Goal: Information Seeking & Learning: Understand process/instructions

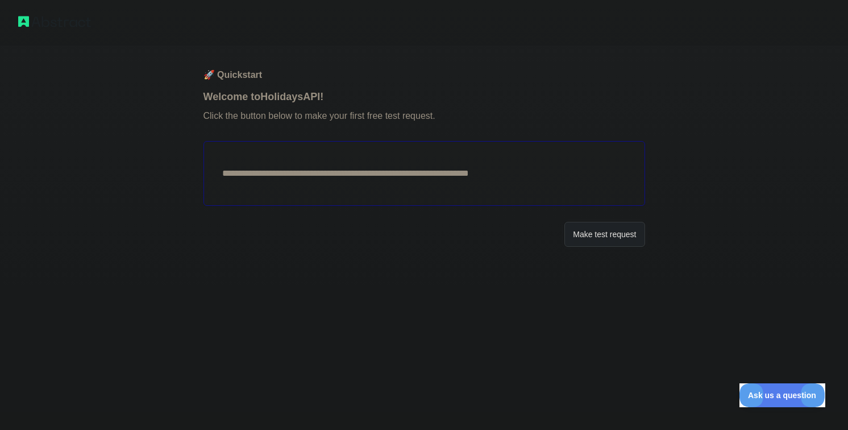
click at [565, 231] on button "Make test request" at bounding box center [604, 235] width 80 height 26
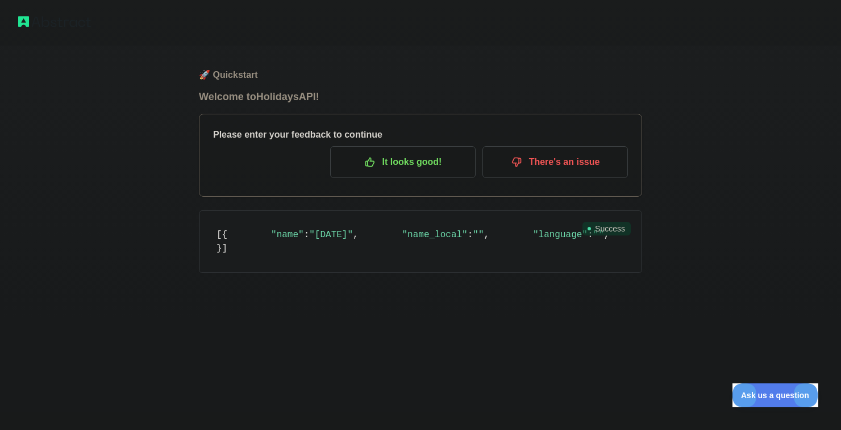
scroll to position [79, 0]
click at [397, 152] on p "It looks good!" at bounding box center [403, 161] width 128 height 19
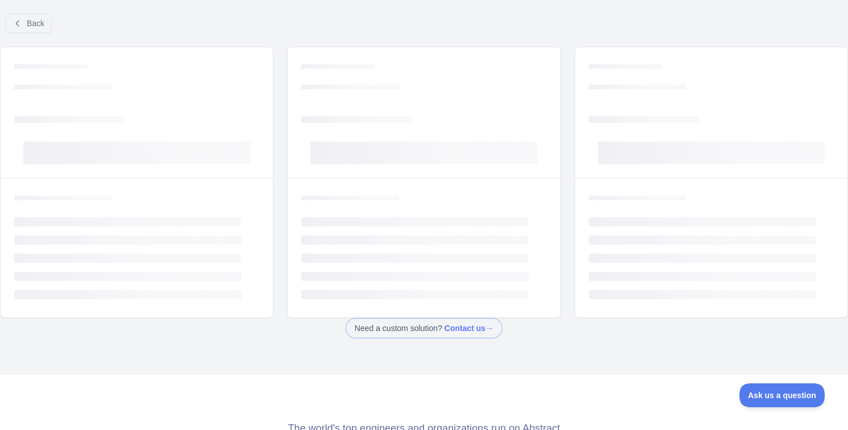
click at [377, 31] on div "Back" at bounding box center [424, 24] width 848 height 38
click at [30, 20] on span "Back" at bounding box center [36, 23] width 18 height 9
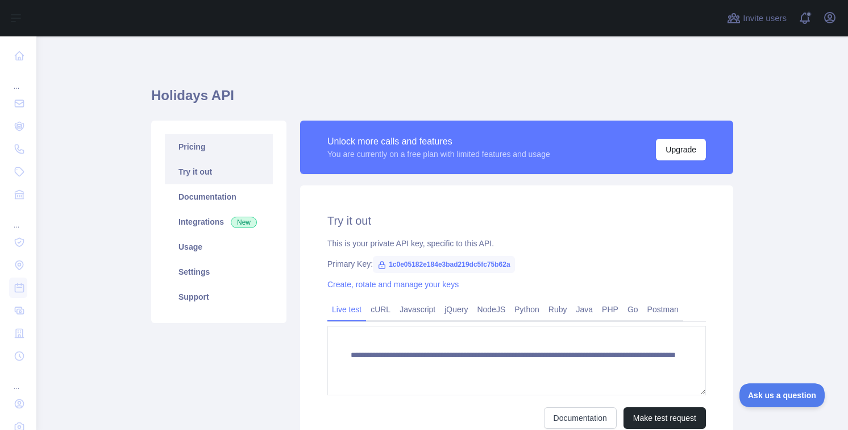
click at [230, 149] on link "Pricing" at bounding box center [219, 146] width 108 height 25
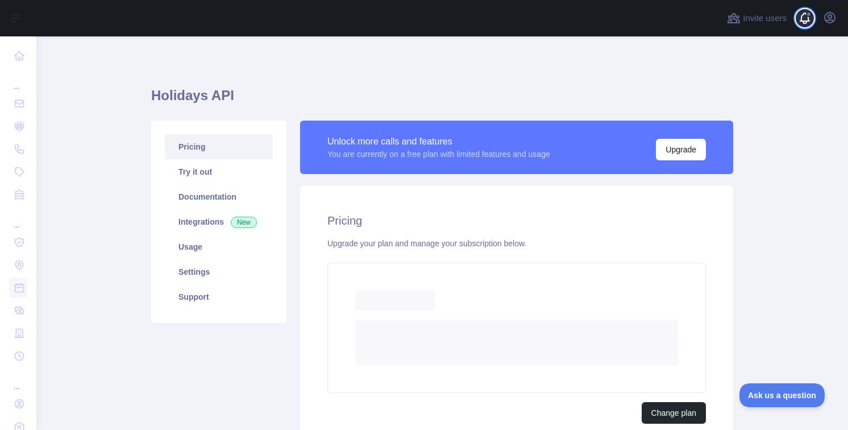
click at [799, 25] on span at bounding box center [809, 18] width 23 height 36
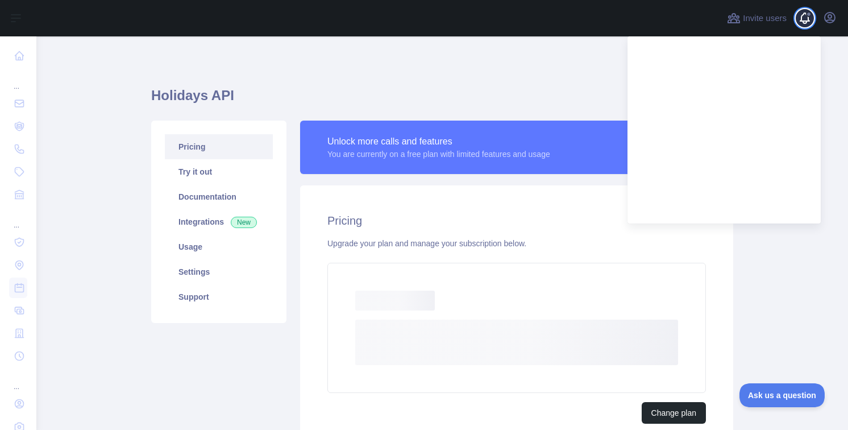
click at [799, 25] on span at bounding box center [809, 18] width 23 height 36
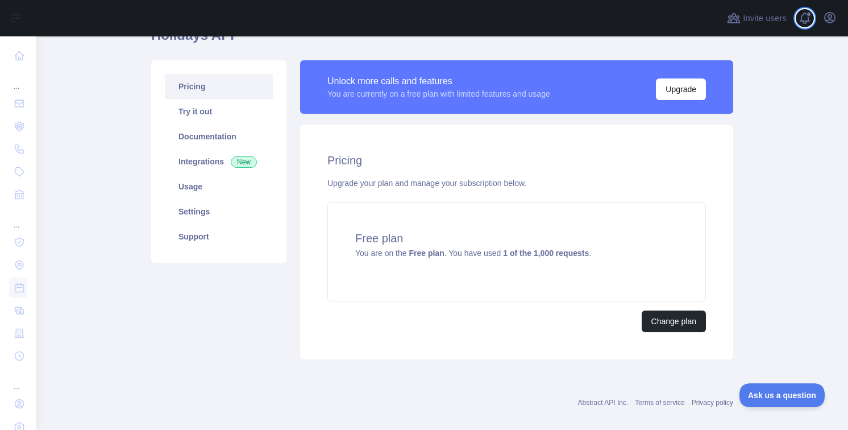
scroll to position [73, 0]
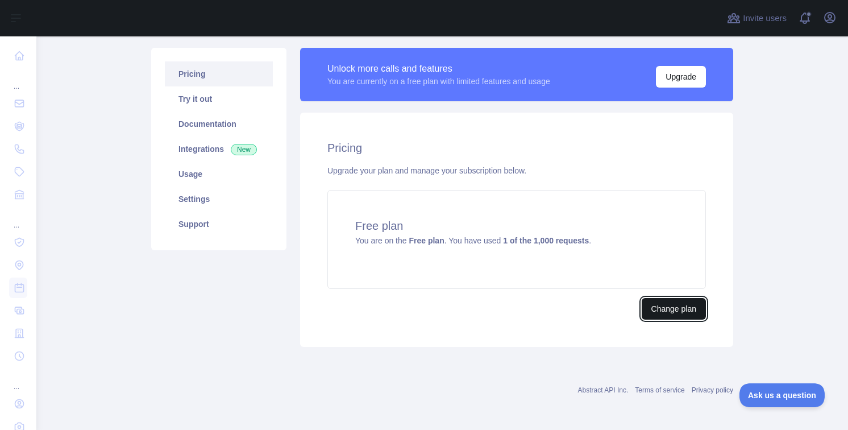
click at [660, 311] on button "Change plan" at bounding box center [674, 309] width 64 height 22
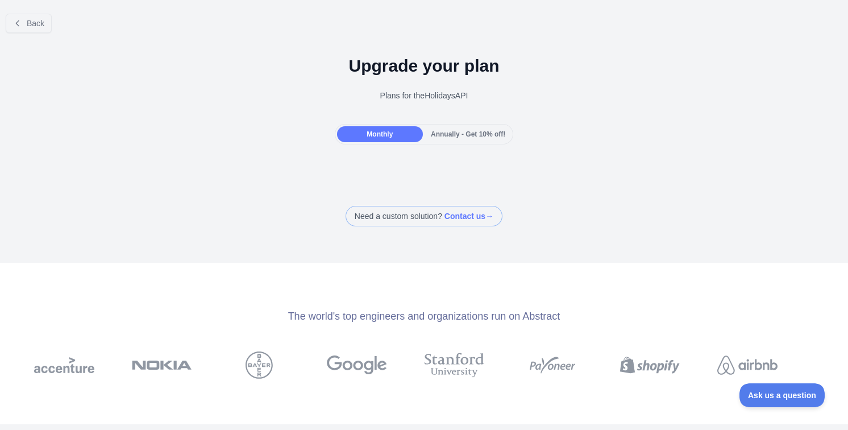
click at [446, 127] on div "Annually - Get 10% off!" at bounding box center [468, 134] width 86 height 16
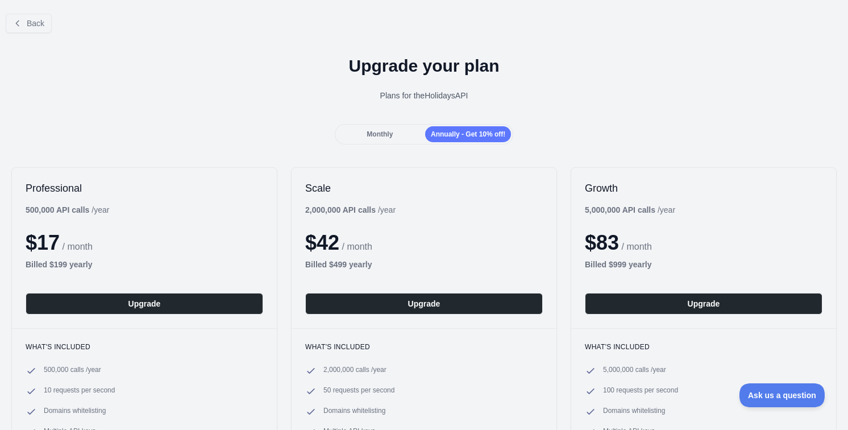
click at [386, 130] on div "Monthly" at bounding box center [380, 134] width 86 height 16
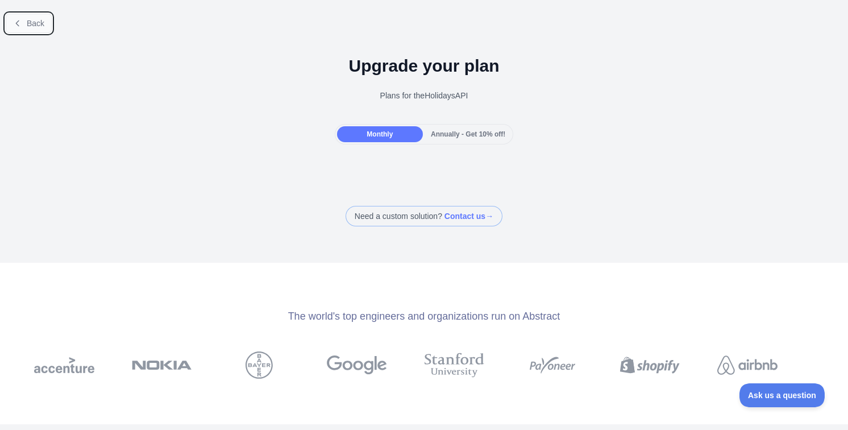
click at [36, 20] on span "Back" at bounding box center [36, 23] width 18 height 9
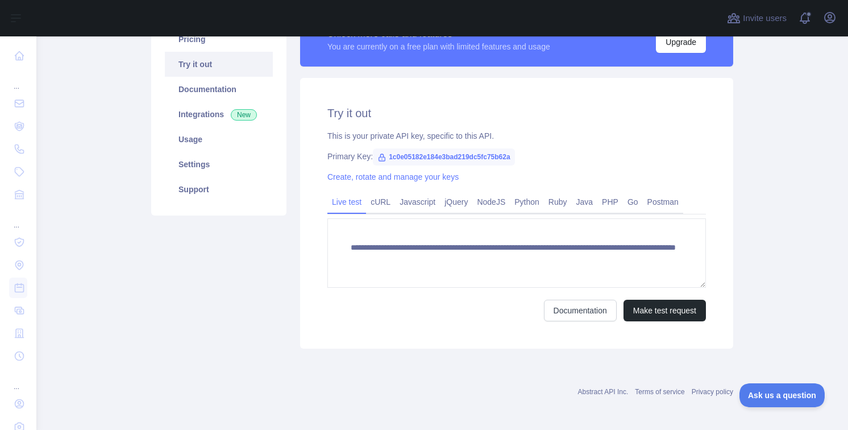
scroll to position [109, 0]
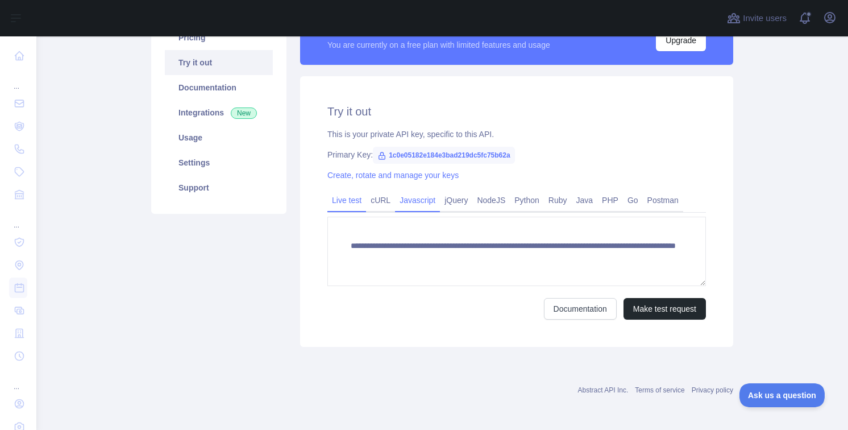
click at [395, 193] on link "Javascript" at bounding box center [417, 200] width 45 height 18
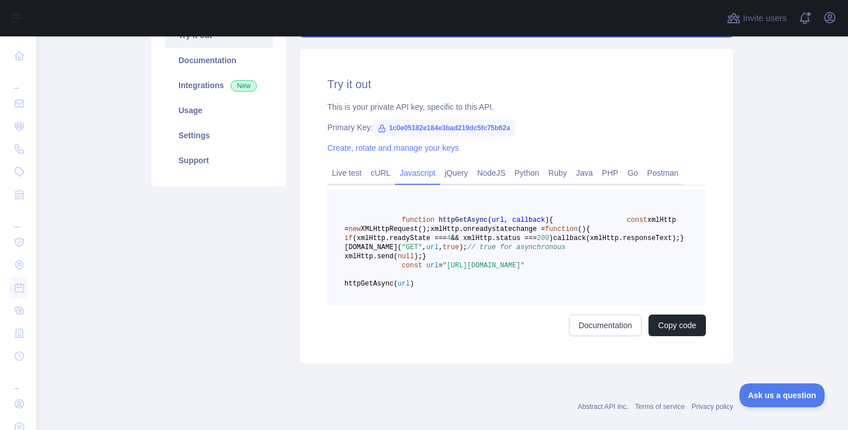
scroll to position [164, 0]
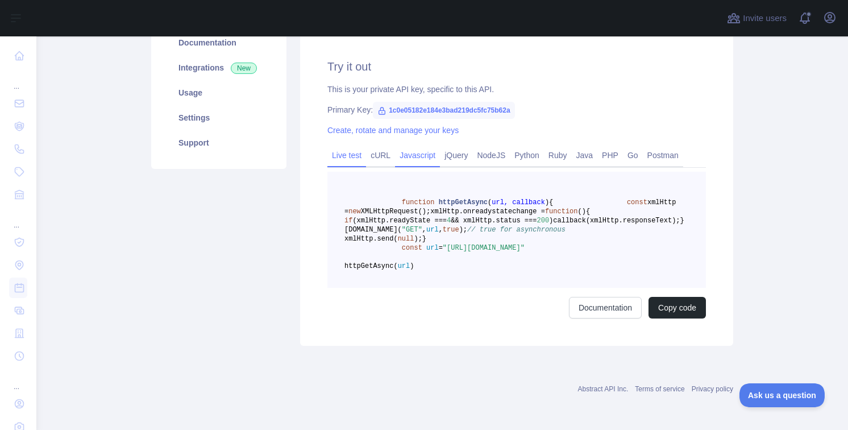
click at [346, 148] on link "Live test" at bounding box center [346, 155] width 39 height 18
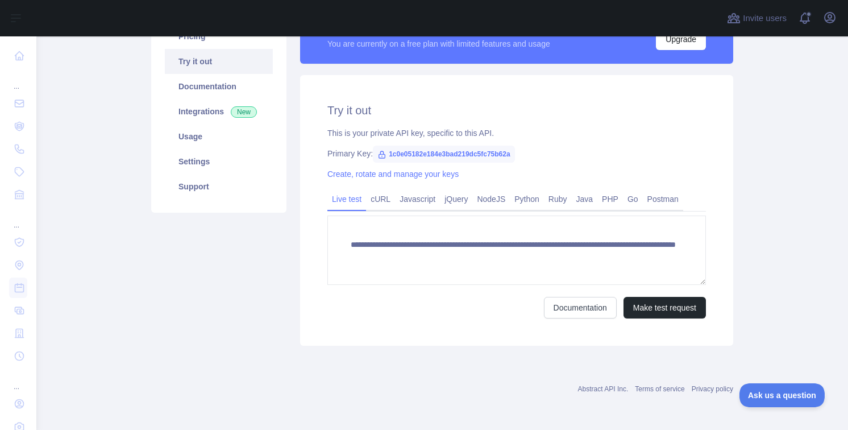
scroll to position [109, 0]
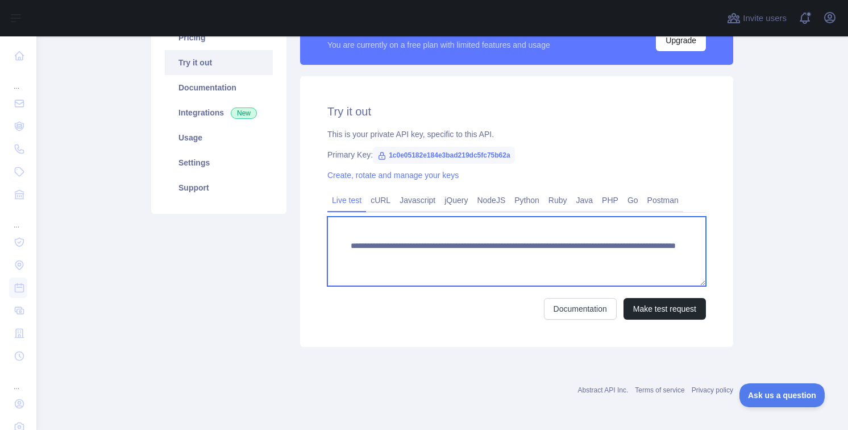
drag, startPoint x: 396, startPoint y: 273, endPoint x: 606, endPoint y: 251, distance: 211.4
click at [606, 251] on textarea "**********" at bounding box center [516, 251] width 379 height 69
click at [562, 257] on textarea "**********" at bounding box center [516, 251] width 379 height 69
type textarea "**********"
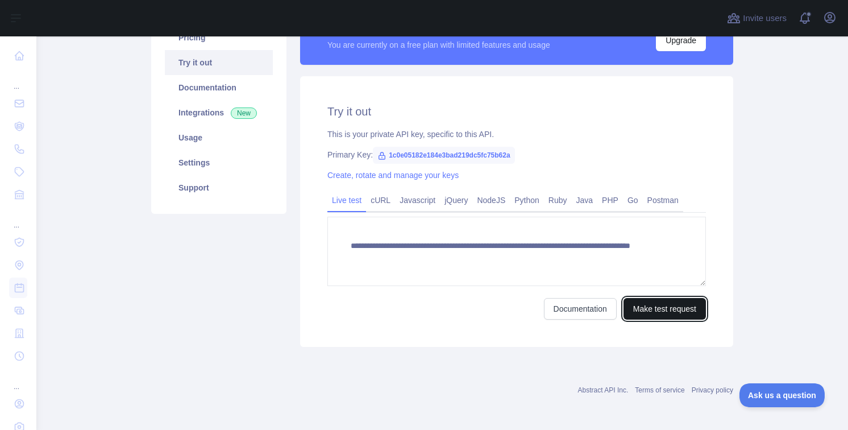
click at [653, 309] on button "Make test request" at bounding box center [664, 309] width 82 height 22
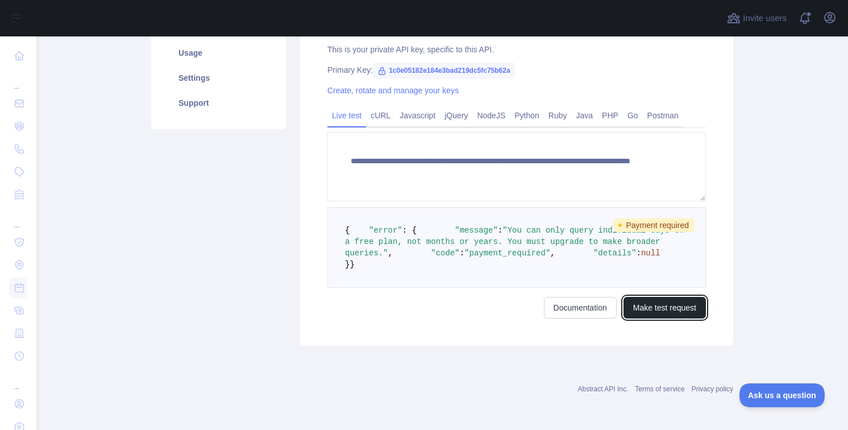
scroll to position [218, 0]
click at [540, 257] on pre "{ "error" : { "message" : "You can only query individual days on a free plan, n…" at bounding box center [516, 247] width 379 height 81
